Goal: Task Accomplishment & Management: Manage account settings

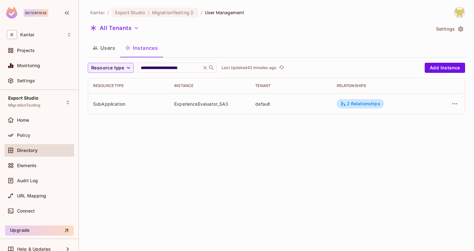
click at [112, 47] on button "Users" at bounding box center [104, 48] width 32 height 16
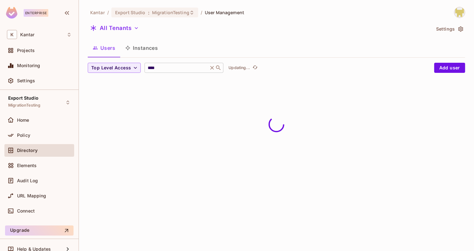
click at [155, 67] on input "****" at bounding box center [176, 68] width 60 height 6
click at [223, 46] on div "Users Instances" at bounding box center [276, 48] width 377 height 16
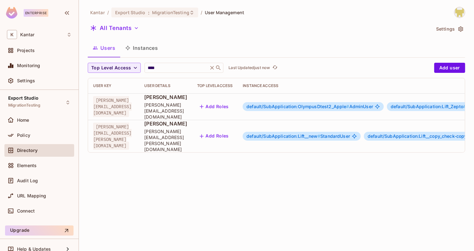
click at [231, 103] on button "Add Roles" at bounding box center [214, 107] width 34 height 10
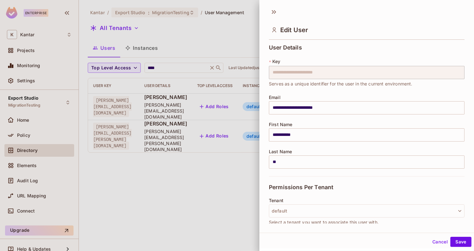
scroll to position [212, 0]
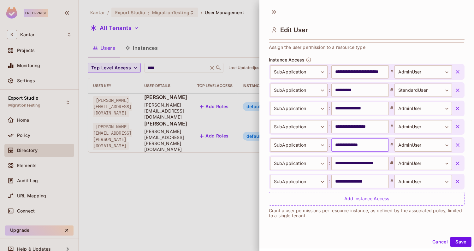
click at [370, 147] on input "**********" at bounding box center [359, 144] width 57 height 13
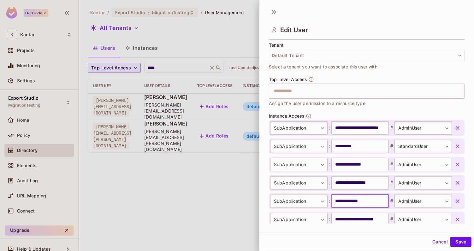
scroll to position [155, 0]
click at [326, 89] on input "text" at bounding box center [361, 91] width 182 height 13
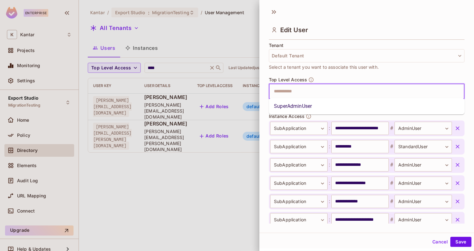
click at [310, 107] on li "SuperAdminUser" at bounding box center [367, 106] width 196 height 11
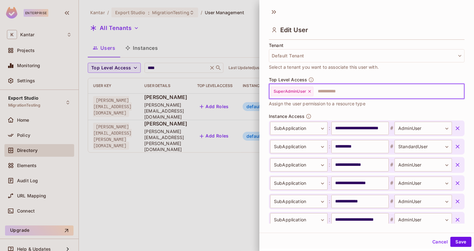
click at [458, 247] on div "Cancel Save" at bounding box center [366, 241] width 214 height 15
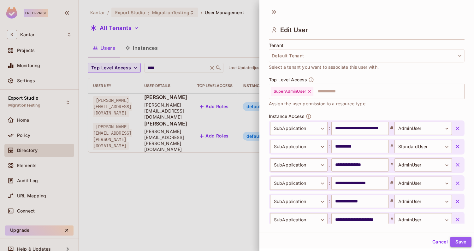
click at [460, 244] on button "Save" at bounding box center [460, 242] width 21 height 10
